Goal: Information Seeking & Learning: Compare options

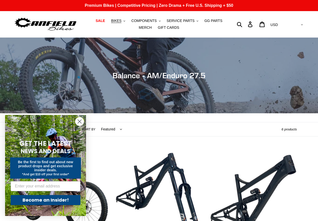
click at [80, 123] on circle "Close dialog" at bounding box center [79, 122] width 8 height 8
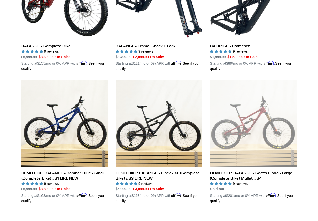
scroll to position [177, 0]
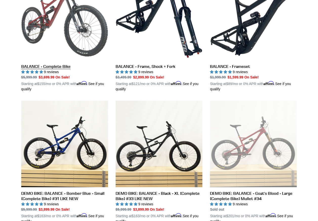
click at [48, 72] on link "BALANCE - Complete Bike" at bounding box center [64, 33] width 87 height 118
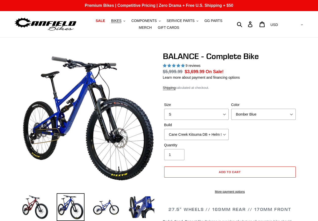
select select "highest-rating"
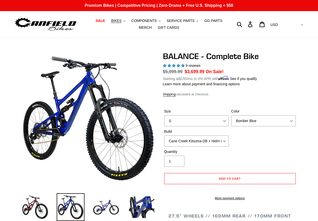
click at [177, 64] on span "5.00 stars" at bounding box center [178, 65] width 5 height 3
click at [185, 66] on span "9 reviews" at bounding box center [192, 66] width 15 height 4
click at [174, 67] on span "5.00 stars" at bounding box center [174, 65] width 5 height 3
click at [176, 65] on span "5.00 stars" at bounding box center [174, 66] width 23 height 4
click at [175, 65] on span "5.00 stars" at bounding box center [174, 65] width 5 height 3
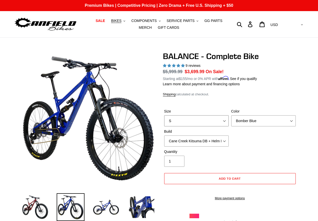
click at [226, 120] on select "S M L XL" at bounding box center [196, 121] width 64 height 11
select select "XL"
click at [164, 116] on select "S M L XL" at bounding box center [196, 121] width 64 height 11
click at [291, 120] on select "Bomber Blue Goat's Blood Stealth Black" at bounding box center [263, 121] width 64 height 11
click at [231, 116] on select "Bomber Blue Goat's Blood Stealth Black" at bounding box center [263, 121] width 64 height 11
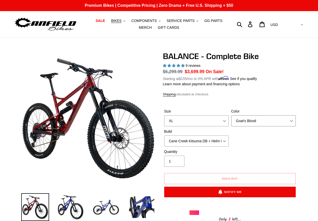
click at [293, 120] on select "Bomber Blue Goat's Blood Stealth Black" at bounding box center [263, 121] width 64 height 11
select select "Stealth Black"
click at [231, 116] on select "Bomber Blue Goat's Blood Stealth Black" at bounding box center [263, 121] width 64 height 11
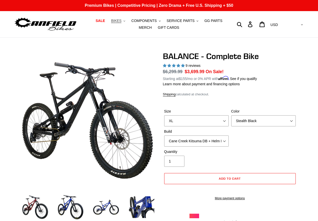
click at [111, 22] on span "BIKES" at bounding box center [116, 21] width 10 height 4
click at [143, 22] on span "COMPONENTS" at bounding box center [143, 21] width 25 height 4
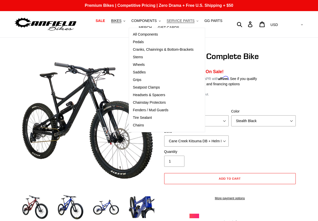
click at [178, 22] on span "SERVICE PARTS" at bounding box center [181, 21] width 28 height 4
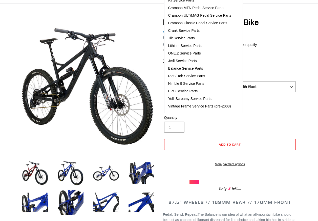
scroll to position [76, 0]
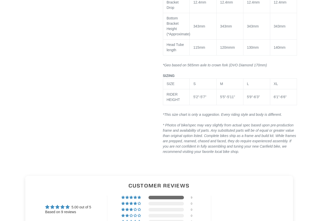
scroll to position [885, 0]
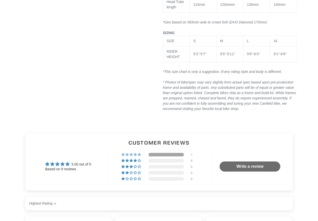
click at [175, 157] on div at bounding box center [165, 155] width 35 height 4
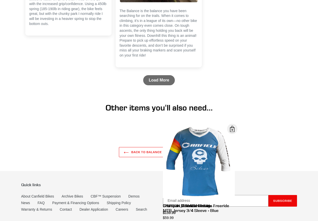
scroll to position [1547, 0]
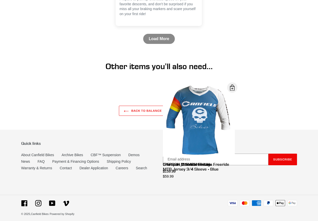
click at [161, 44] on link "Load More" at bounding box center [159, 39] width 32 height 10
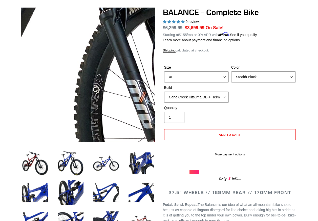
scroll to position [0, 0]
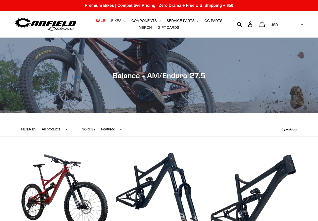
click at [114, 21] on span "BIKES" at bounding box center [116, 21] width 10 height 4
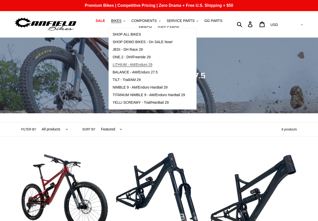
click at [117, 65] on span "LITHIUM - AM/Enduro 29" at bounding box center [132, 65] width 40 height 4
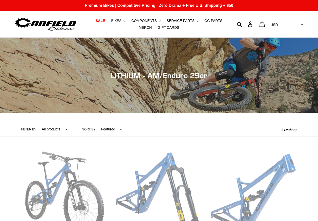
click at [115, 22] on span "BIKES" at bounding box center [116, 21] width 10 height 4
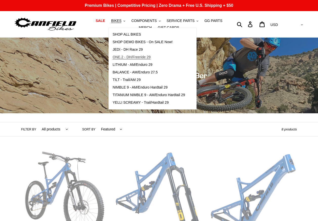
click at [122, 55] on span "ONE.2 - DH/Freeride 29" at bounding box center [131, 57] width 38 height 4
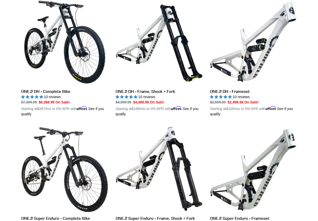
scroll to position [202, 0]
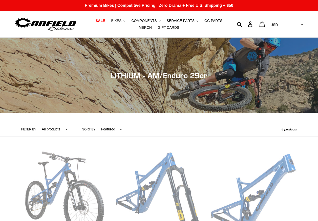
click at [111, 21] on span "BIKES" at bounding box center [116, 21] width 10 height 4
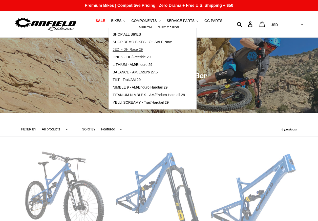
click at [120, 49] on span "JEDI - DH Race 29" at bounding box center [127, 50] width 30 height 4
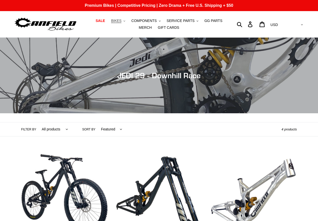
click at [111, 22] on span "BIKES" at bounding box center [116, 21] width 10 height 4
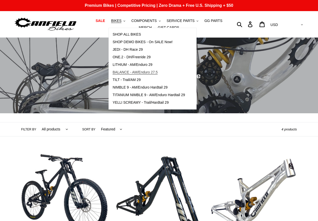
click at [121, 73] on span "BALANCE - AM/Enduro 27.5" at bounding box center [134, 72] width 45 height 4
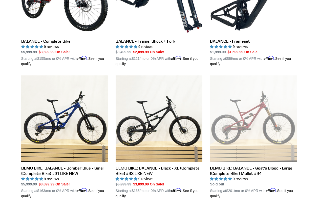
scroll to position [126, 0]
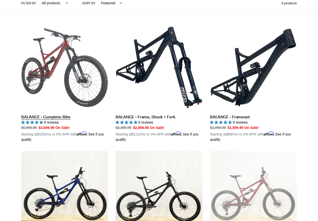
click at [54, 53] on link "BALANCE - Complete Bike" at bounding box center [64, 83] width 87 height 118
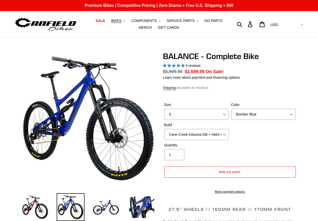
select select "highest-rating"
click at [149, 204] on img at bounding box center [141, 208] width 28 height 28
